Goal: Information Seeking & Learning: Check status

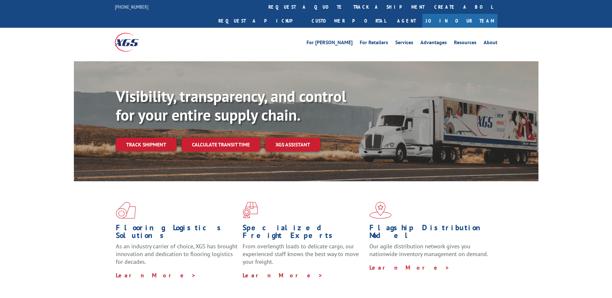
click at [156, 138] on link "Track shipment" at bounding box center [146, 145] width 61 height 14
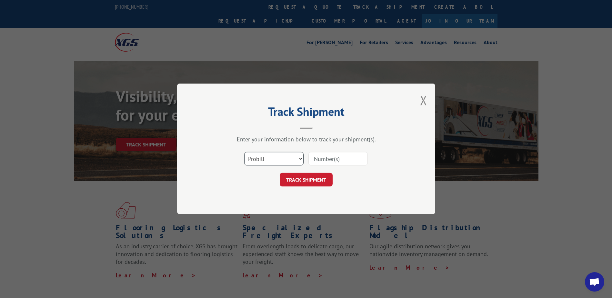
click at [259, 158] on select "Select category... Probill BOL PO" at bounding box center [273, 159] width 59 height 14
select select "bol"
click at [244, 152] on select "Select category... Probill BOL PO" at bounding box center [273, 159] width 59 height 14
click at [320, 156] on input at bounding box center [338, 159] width 59 height 14
type input "363128"
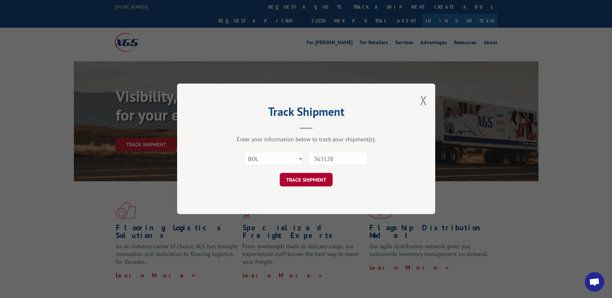
click at [319, 177] on button "TRACK SHIPMENT" at bounding box center [306, 180] width 53 height 14
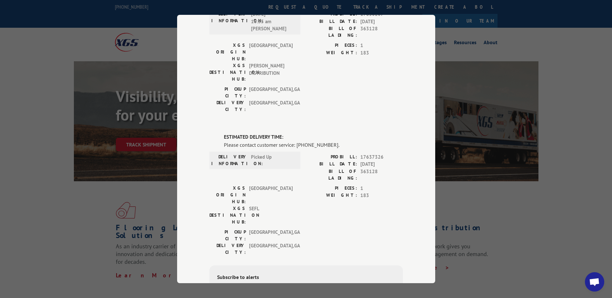
scroll to position [97, 0]
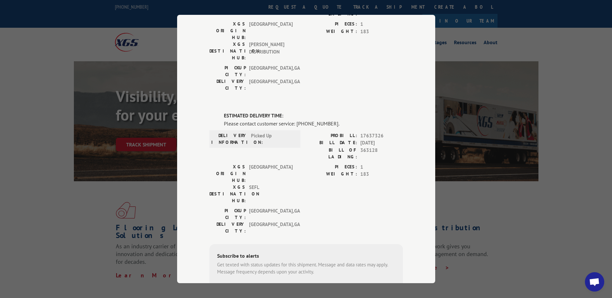
drag, startPoint x: 563, startPoint y: 112, endPoint x: 559, endPoint y: 108, distance: 5.5
click at [559, 108] on div "Track Shipment DELIVERED DELIVERY INFORMATION: 09/24/2025 10:35 am JOSE SANCHEZ…" at bounding box center [306, 149] width 612 height 298
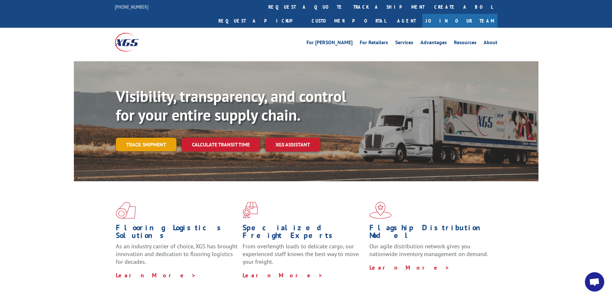
click at [153, 138] on link "Track shipment" at bounding box center [146, 145] width 61 height 14
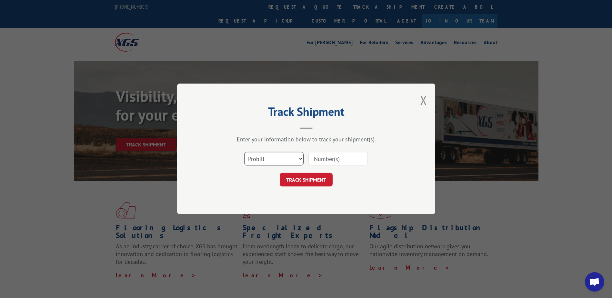
click at [265, 159] on select "Select category... Probill BOL PO" at bounding box center [273, 159] width 59 height 14
select select "bol"
click at [244, 152] on select "Select category... Probill BOL PO" at bounding box center [273, 159] width 59 height 14
click at [323, 161] on input at bounding box center [338, 159] width 59 height 14
type input "363128"
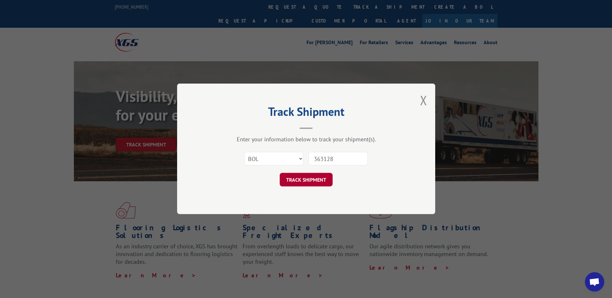
click at [319, 179] on button "TRACK SHIPMENT" at bounding box center [306, 180] width 53 height 14
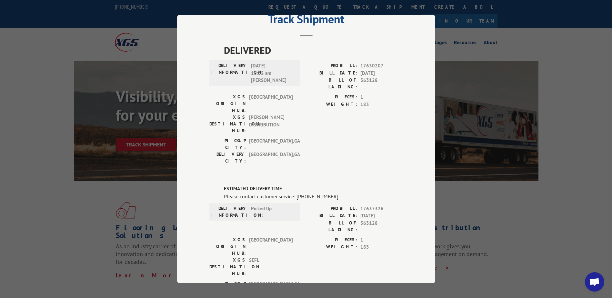
scroll to position [19, 0]
